Goal: Complete application form

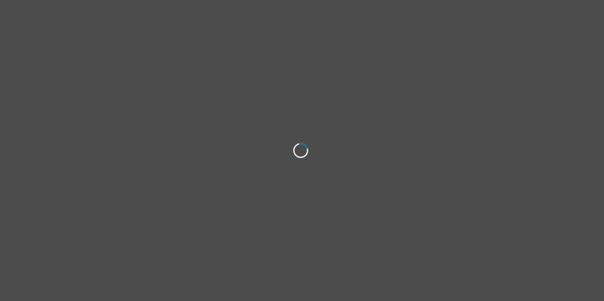
select select "female"
select select "she/her"
select select "Single"
select select "Bachelor degree"
select select "Instagram"
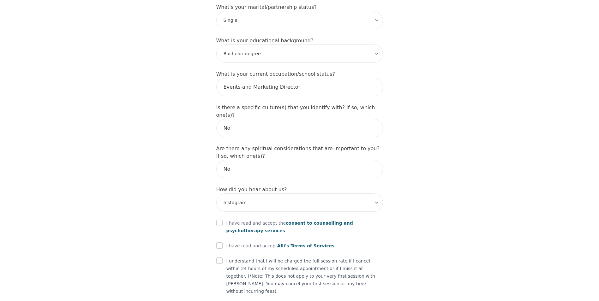
scroll to position [632, 0]
click at [220, 219] on input "checkbox" at bounding box center [219, 222] width 6 height 6
checkbox input "true"
click at [219, 242] on input "checkbox" at bounding box center [219, 245] width 6 height 6
checkbox input "true"
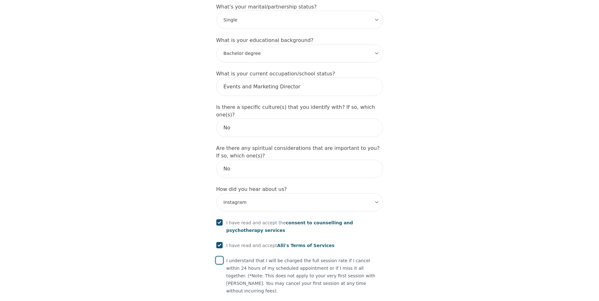
click at [219, 257] on input "checkbox" at bounding box center [219, 260] width 6 height 6
checkbox input "true"
click at [220, 301] on input "checkbox" at bounding box center [219, 306] width 6 height 6
checkbox input "true"
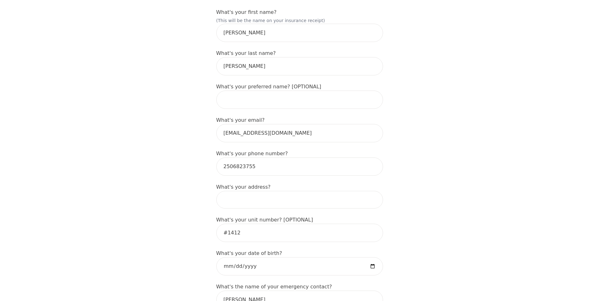
scroll to position [100, 0]
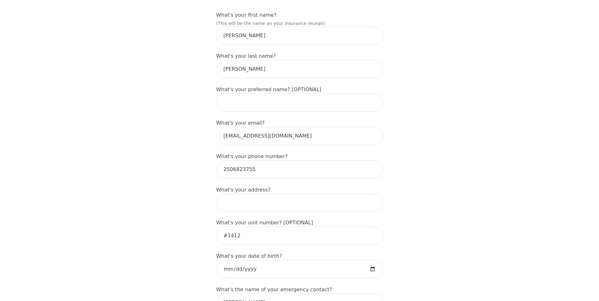
click at [263, 194] on input at bounding box center [299, 203] width 167 height 18
click at [330, 194] on input "2370 Pacific Way, Kamloops, BC V1S 1W9, Canada" at bounding box center [299, 203] width 167 height 18
type input "2370 Pacific Way, Kamloops, BC V1S 1W9, Canada"
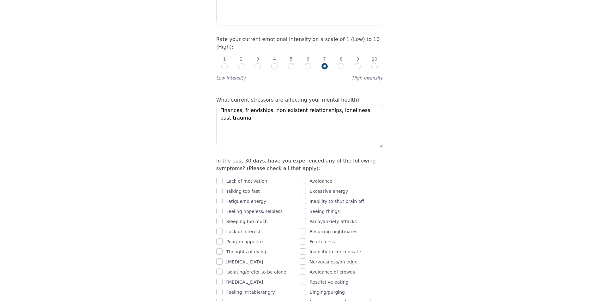
scroll to position [347, 0]
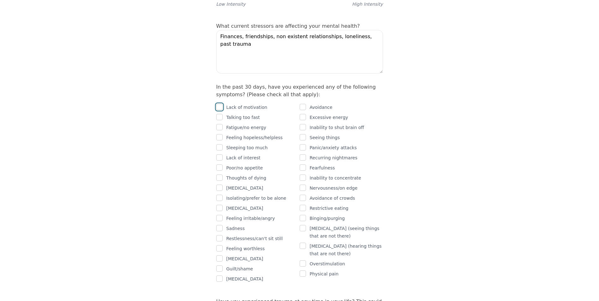
click at [220, 104] on input "checkbox" at bounding box center [219, 107] width 6 height 6
checkbox input "true"
click at [220, 114] on input "checkbox" at bounding box center [219, 117] width 6 height 6
checkbox input "true"
click at [219, 124] on input "checkbox" at bounding box center [219, 127] width 6 height 6
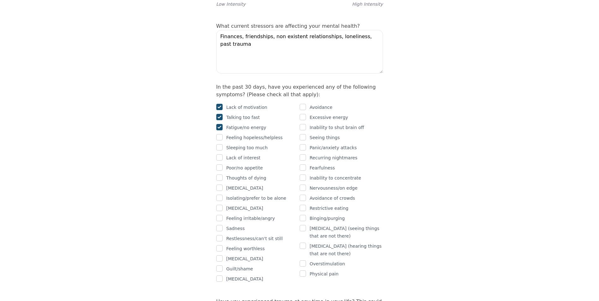
checkbox input "true"
click at [220, 154] on input "checkbox" at bounding box center [219, 157] width 6 height 6
checkbox input "true"
click at [219, 165] on input "checkbox" at bounding box center [219, 168] width 6 height 6
checkbox input "true"
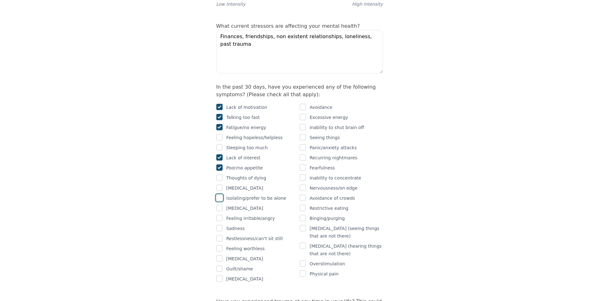
click at [220, 195] on input "checkbox" at bounding box center [219, 198] width 6 height 6
checkbox input "true"
click at [219, 225] on input "checkbox" at bounding box center [219, 228] width 6 height 6
checkbox input "true"
click at [220, 245] on input "checkbox" at bounding box center [219, 248] width 6 height 6
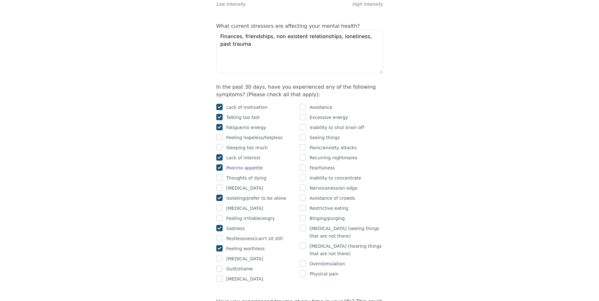
checkbox input "true"
click at [221, 266] on input "checkbox" at bounding box center [219, 269] width 6 height 6
checkbox input "true"
click at [305, 104] on input "checkbox" at bounding box center [303, 107] width 6 height 6
checkbox input "true"
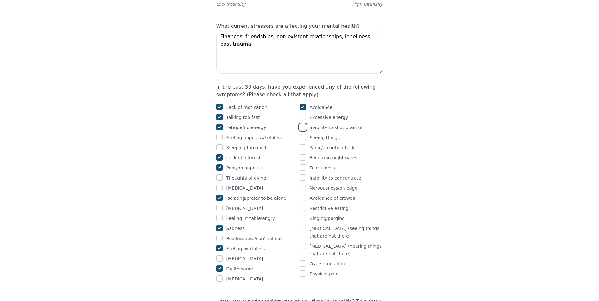
click at [302, 124] on input "checkbox" at bounding box center [303, 127] width 6 height 6
checkbox input "true"
click at [305, 175] on input "checkbox" at bounding box center [303, 178] width 6 height 6
checkbox input "true"
click at [302, 185] on input "checkbox" at bounding box center [303, 188] width 6 height 6
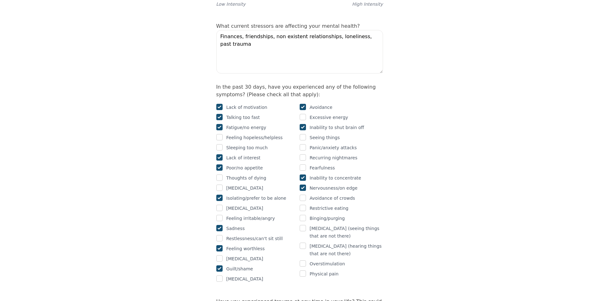
checkbox input "true"
click at [302, 195] on input "checkbox" at bounding box center [303, 198] width 6 height 6
checkbox input "true"
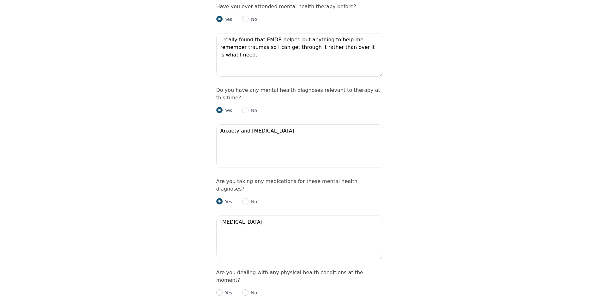
scroll to position [853, 0]
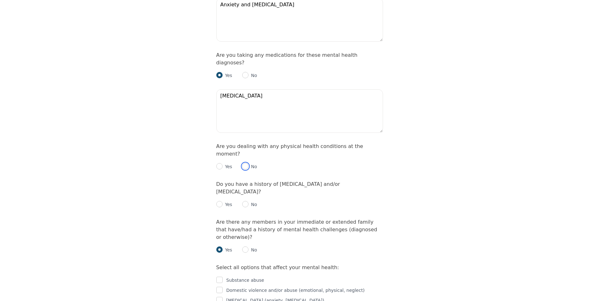
click at [243, 163] on input "radio" at bounding box center [245, 166] width 6 height 6
radio input "true"
click at [246, 201] on input "radio" at bounding box center [245, 204] width 6 height 6
radio input "true"
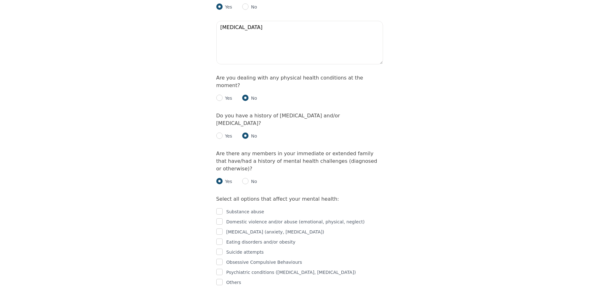
scroll to position [947, 0]
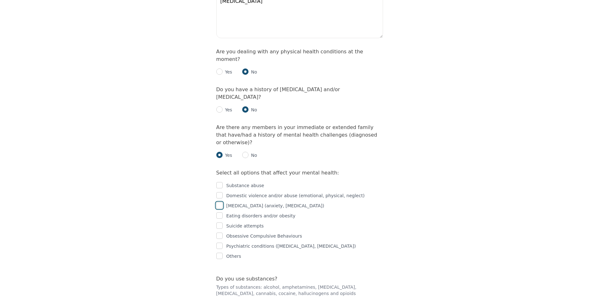
click at [220, 202] on input "checkbox" at bounding box center [219, 205] width 6 height 6
checkbox input "true"
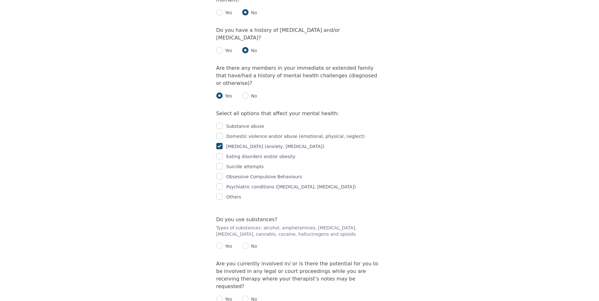
scroll to position [1010, 0]
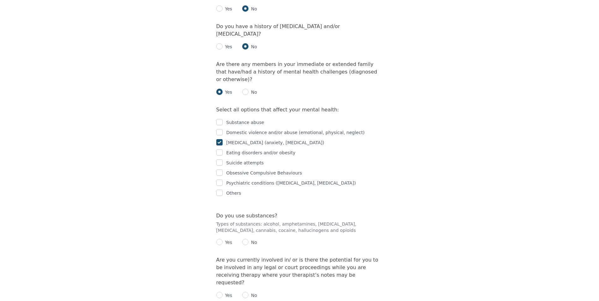
click at [248, 239] on p "No" at bounding box center [252, 242] width 9 height 6
click at [247, 239] on input "radio" at bounding box center [245, 242] width 6 height 6
radio input "true"
click at [245, 292] on input "radio" at bounding box center [245, 295] width 6 height 6
radio input "true"
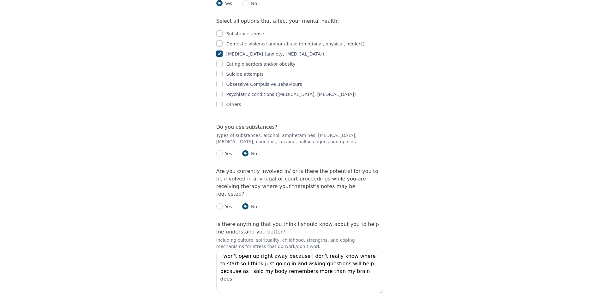
scroll to position [1103, 0]
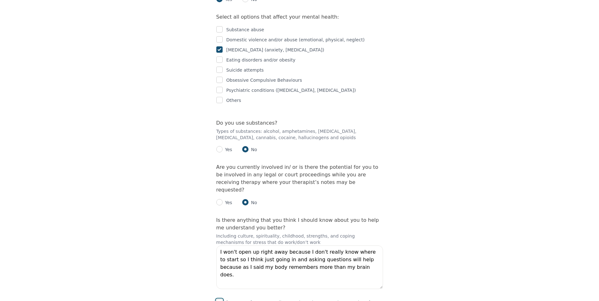
click at [219, 299] on input "checkbox" at bounding box center [219, 302] width 6 height 6
click at [221, 299] on input "checkbox" at bounding box center [219, 302] width 6 height 6
click at [219, 299] on input "checkbox" at bounding box center [219, 302] width 6 height 6
checkbox input "true"
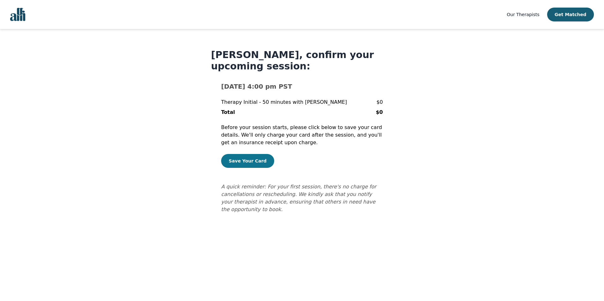
click at [245, 159] on button "Save Your Card" at bounding box center [247, 161] width 53 height 14
